Goal: Task Accomplishment & Management: Manage account settings

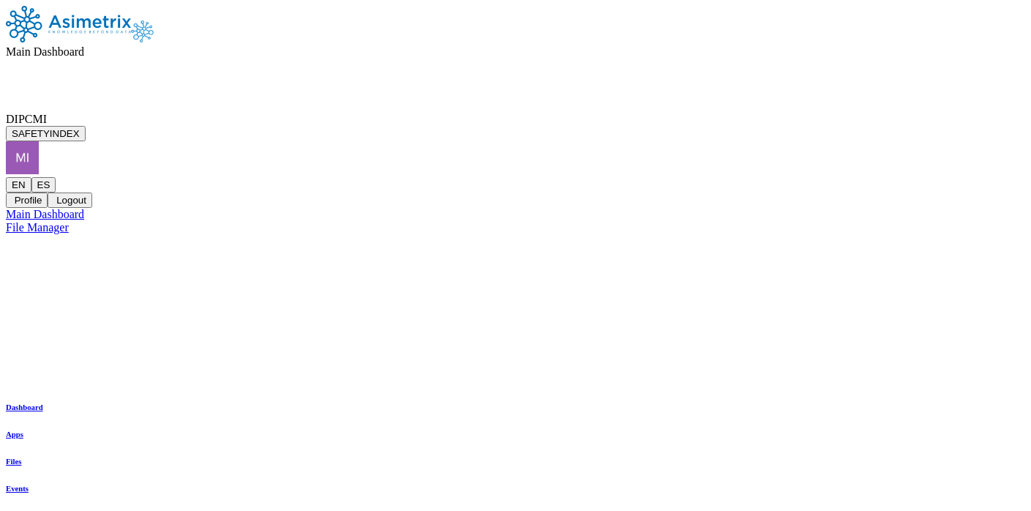
click at [6, 285] on icon at bounding box center [6, 285] width 0 height 0
click at [6, 177] on icon at bounding box center [6, 177] width 0 height 0
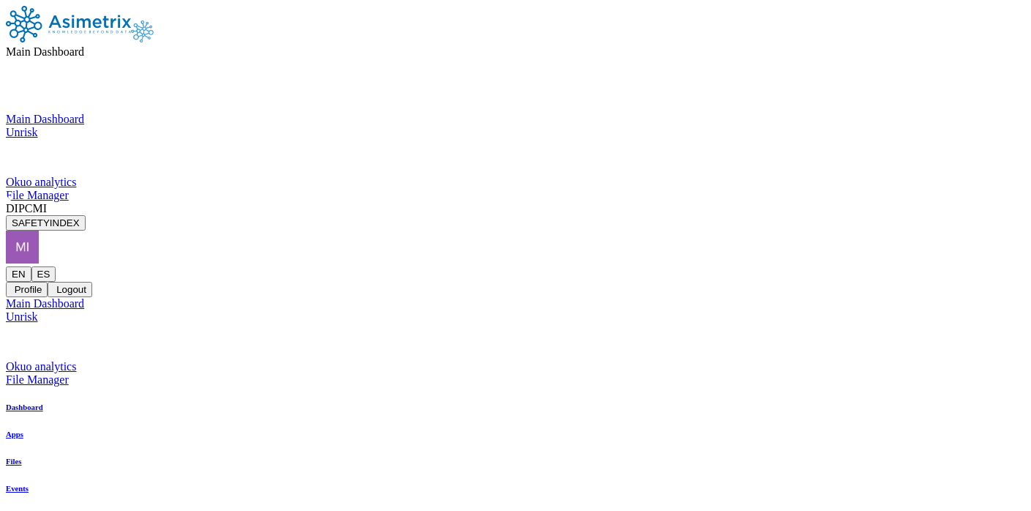
click at [91, 282] on button "Logout" at bounding box center [70, 289] width 44 height 15
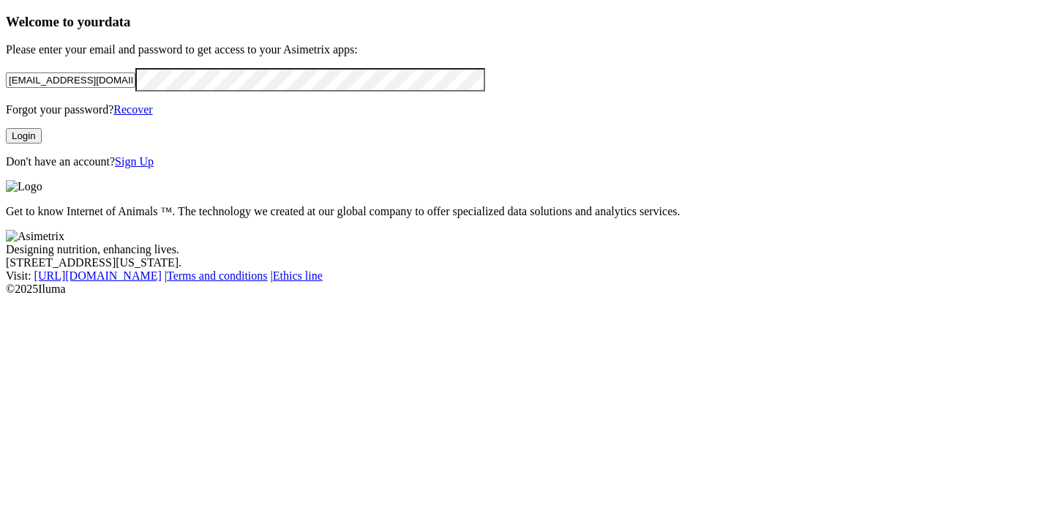
drag, startPoint x: 245, startPoint y: 110, endPoint x: 62, endPoint y: 94, distance: 183.6
click at [64, 91] on div "microbiologia.okuo@premexcorp.com" at bounding box center [521, 79] width 1030 height 23
type input "andrea.alvarez@premexcorp.com"
click at [0, 139] on html "Welcome to your data Please enter your email and password to get access to your…" at bounding box center [521, 150] width 1042 height 301
click input "submit" at bounding box center [0, 0] width 0 height 0
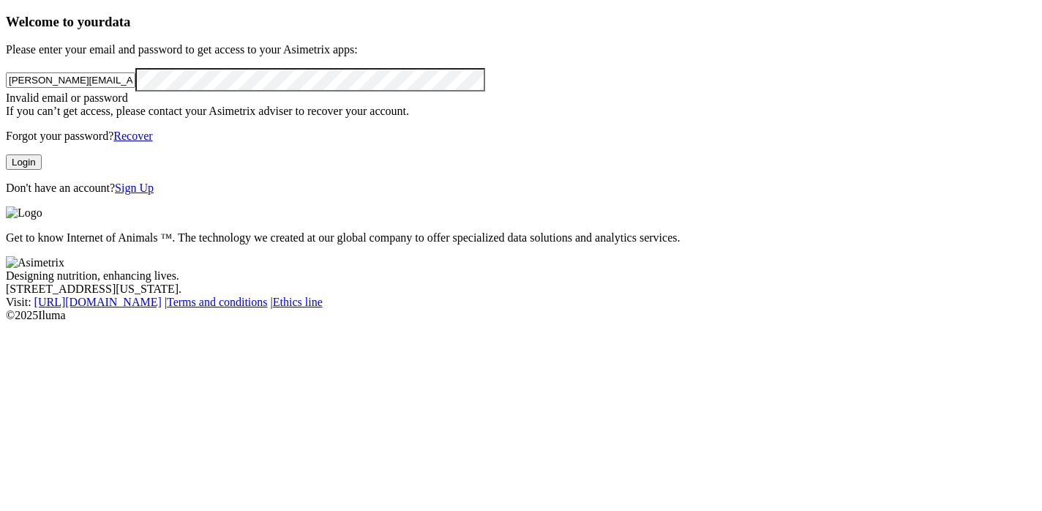
click at [339, 195] on div "Welcome to your data Please enter your email and password to get access to your…" at bounding box center [521, 104] width 1030 height 181
click at [32, 140] on div "Welcome to your data Please enter your email and password to get access to your…" at bounding box center [521, 104] width 1030 height 181
click input "submit" at bounding box center [0, 0] width 0 height 0
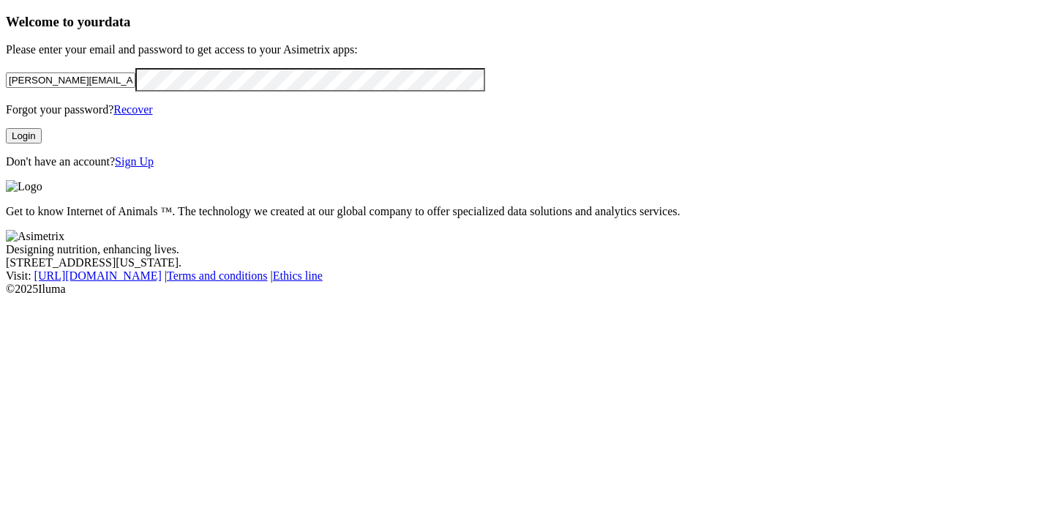
click at [390, 169] on div "Welcome to your data Please enter your email and password to get access to your…" at bounding box center [521, 91] width 1030 height 155
